Goal: Information Seeking & Learning: Check status

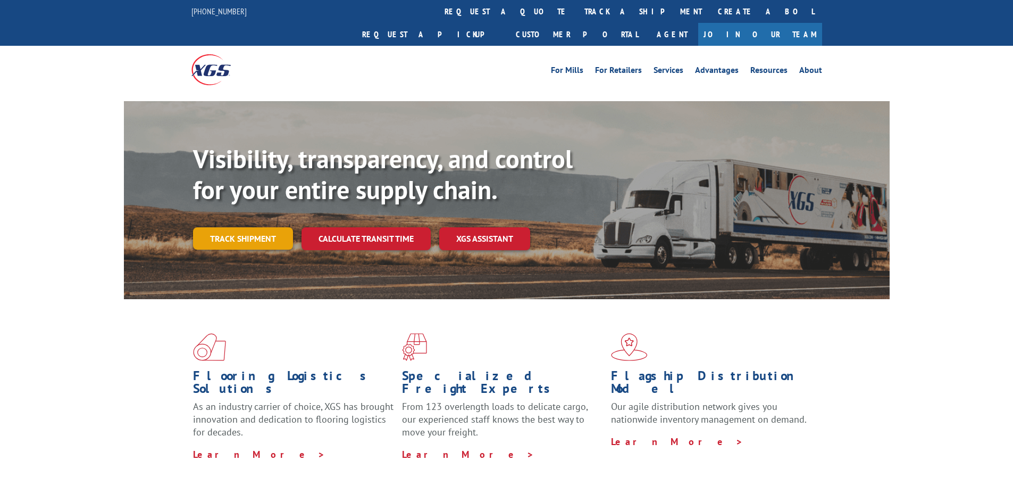
click at [224, 227] on link "Track shipment" at bounding box center [243, 238] width 100 height 22
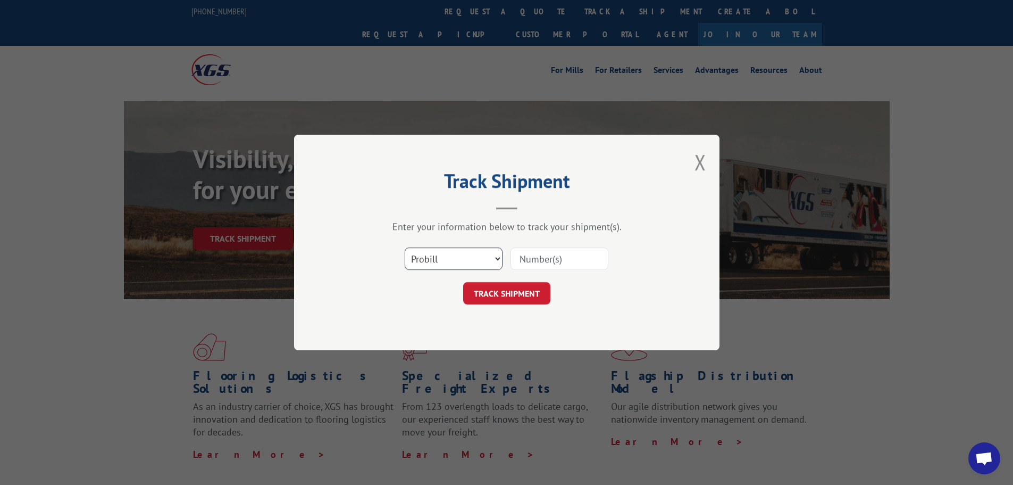
click at [461, 257] on select "Select category... Probill BOL PO" at bounding box center [454, 258] width 98 height 22
select select "bol"
click at [405, 247] on select "Select category... Probill BOL PO" at bounding box center [454, 258] width 98 height 22
click at [535, 260] on input at bounding box center [560, 258] width 98 height 22
paste input "5092188 P"
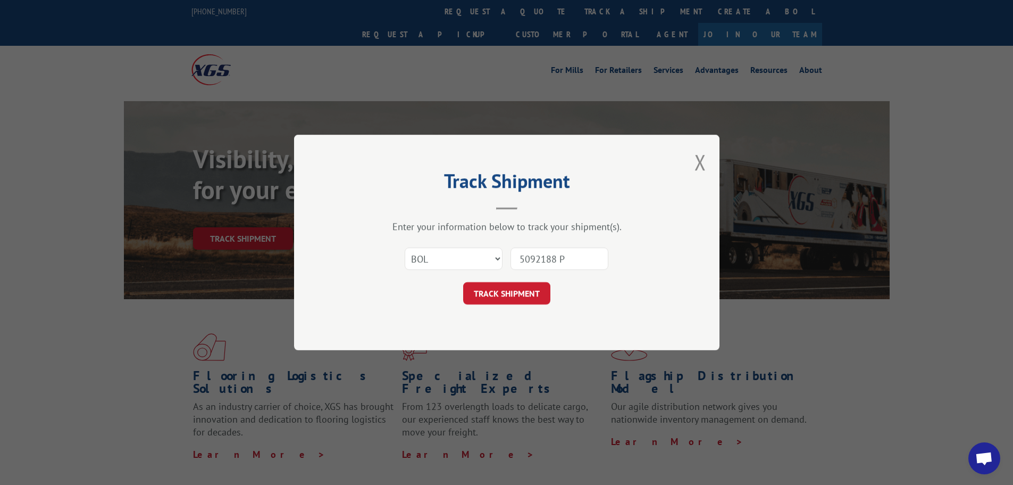
drag, startPoint x: 498, startPoint y: 298, endPoint x: 668, endPoint y: 265, distance: 172.8
click at [668, 265] on div "Track Shipment Enter your information below to track your shipment(s). Select c…" at bounding box center [507, 242] width 426 height 215
click at [578, 260] on input "5092188 P" at bounding box center [560, 258] width 98 height 22
type input "5092188"
click at [529, 291] on button "TRACK SHIPMENT" at bounding box center [506, 293] width 87 height 22
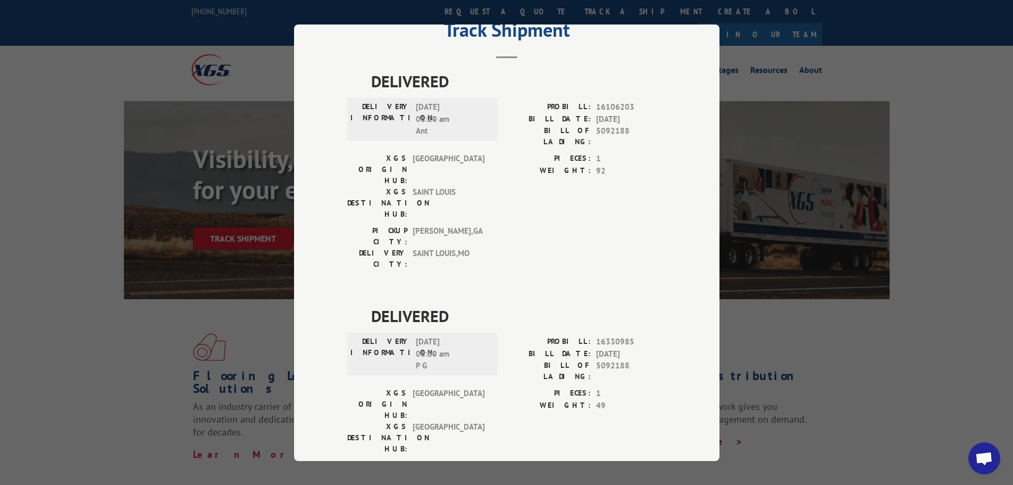
scroll to position [43, 0]
